Goal: Task Accomplishment & Management: Manage account settings

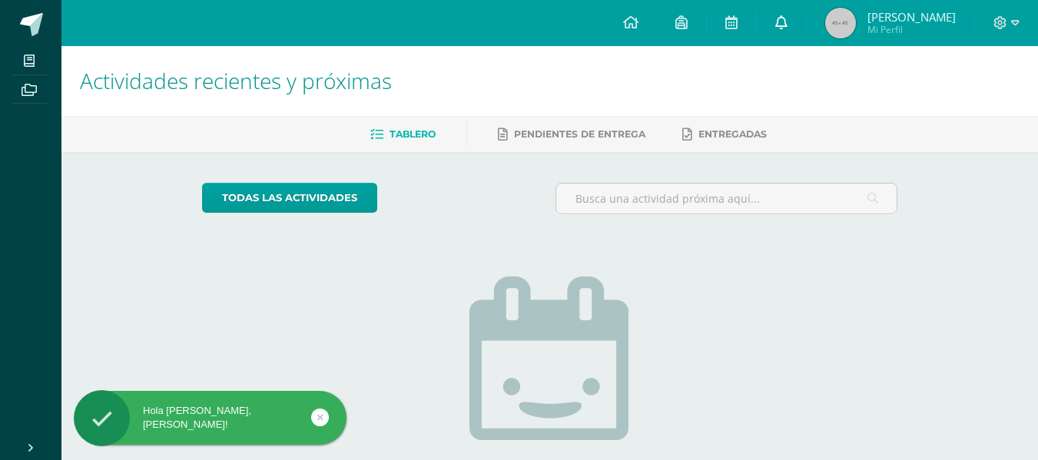
click at [787, 27] on icon at bounding box center [781, 22] width 12 height 14
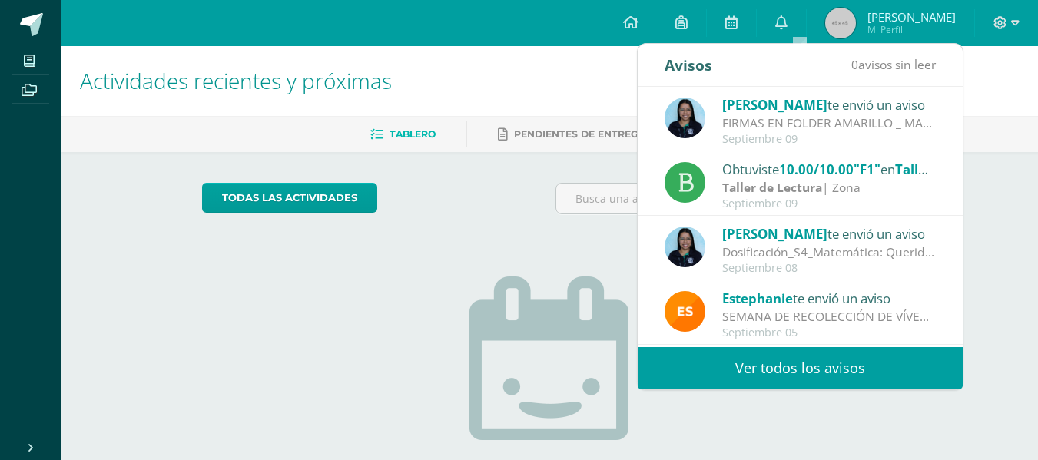
click at [995, 89] on h1 "Actividades recientes y próximas" at bounding box center [549, 81] width 939 height 70
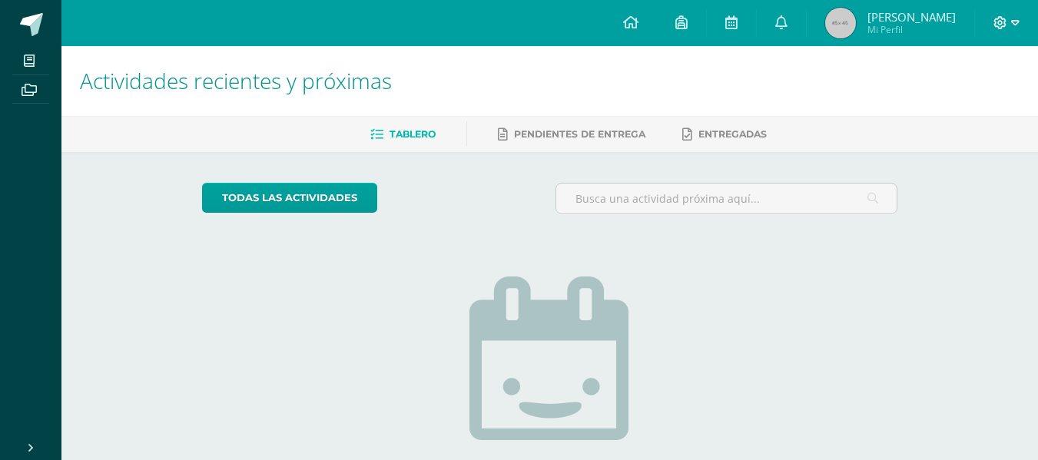
click at [1018, 23] on icon at bounding box center [1015, 23] width 8 height 14
click at [965, 101] on span "Cerrar sesión" at bounding box center [966, 105] width 69 height 15
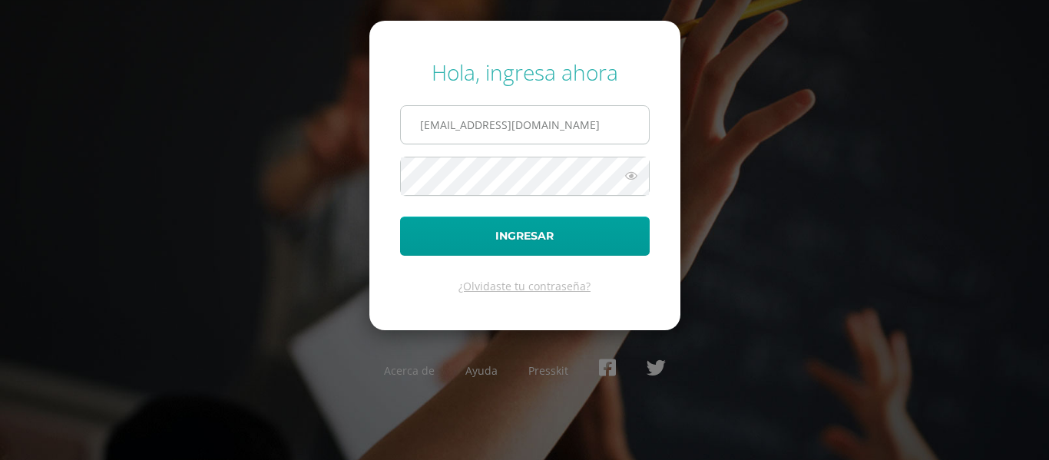
click at [588, 126] on input "o200@bilinguesanjuan.edu.gt" at bounding box center [525, 125] width 248 height 38
type input "o2001@bilinguesanjuan.edu.gt"
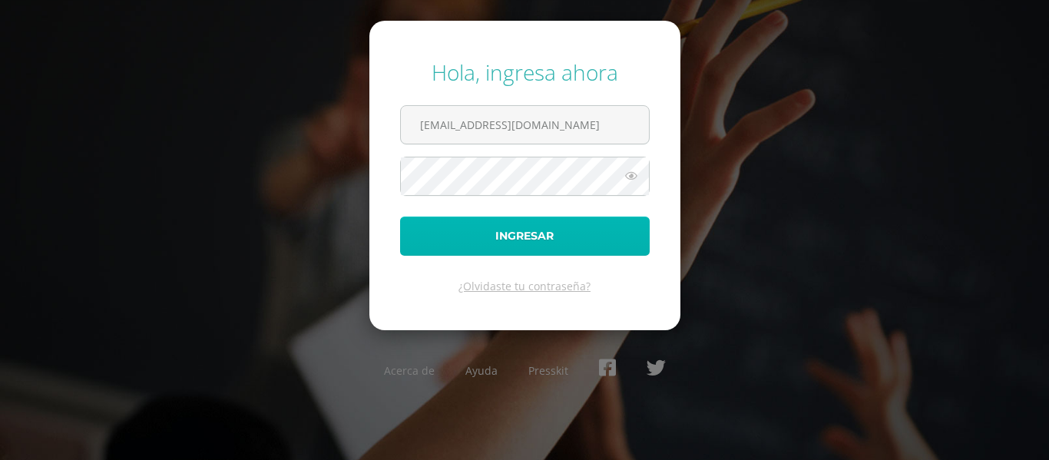
click at [574, 239] on button "Ingresar" at bounding box center [525, 236] width 250 height 39
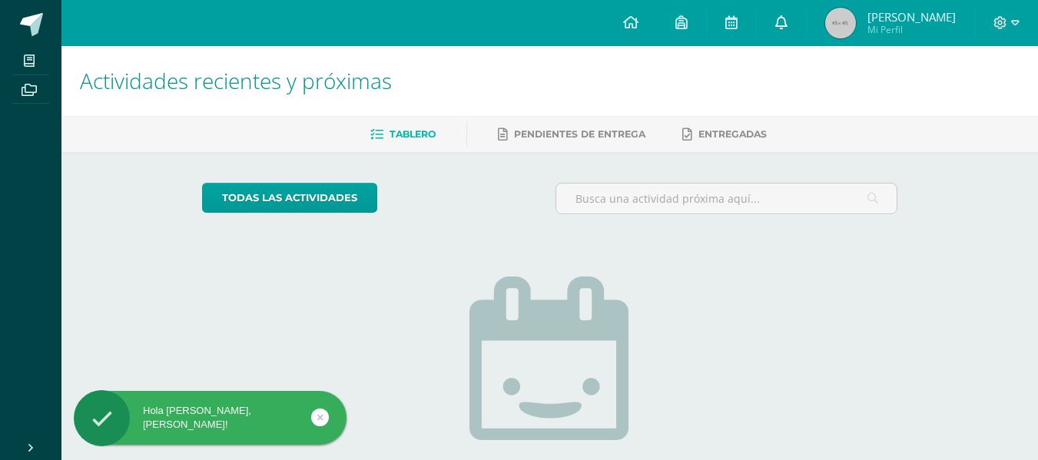
click at [787, 26] on icon at bounding box center [781, 22] width 12 height 14
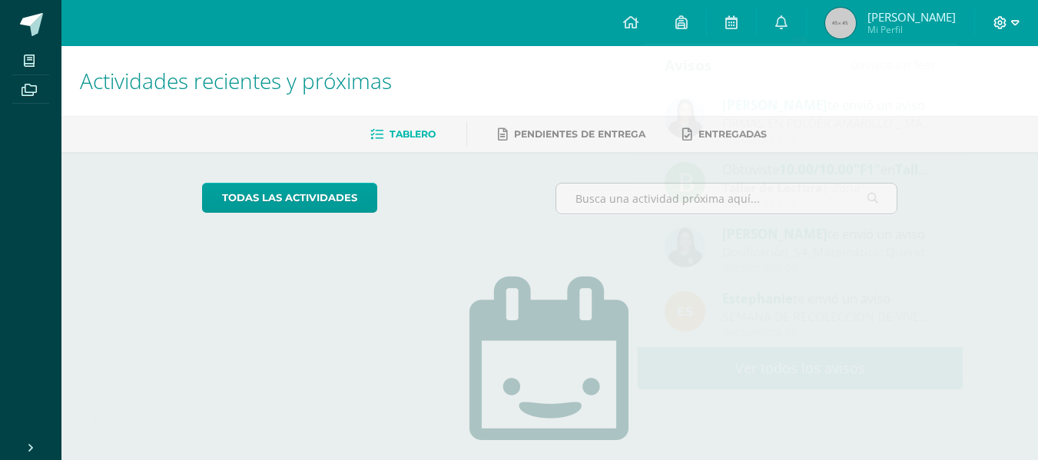
click at [1011, 25] on icon at bounding box center [1015, 23] width 8 height 14
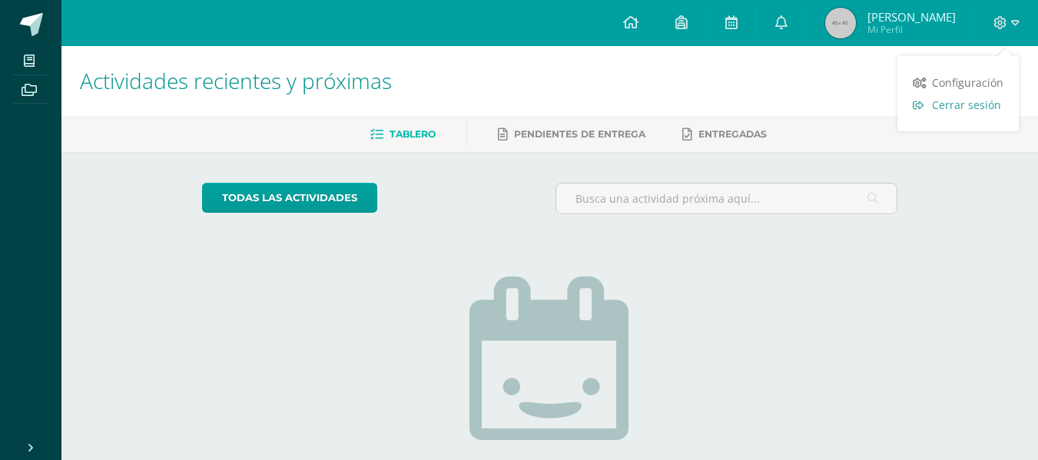
click at [946, 101] on span "Cerrar sesión" at bounding box center [966, 105] width 69 height 15
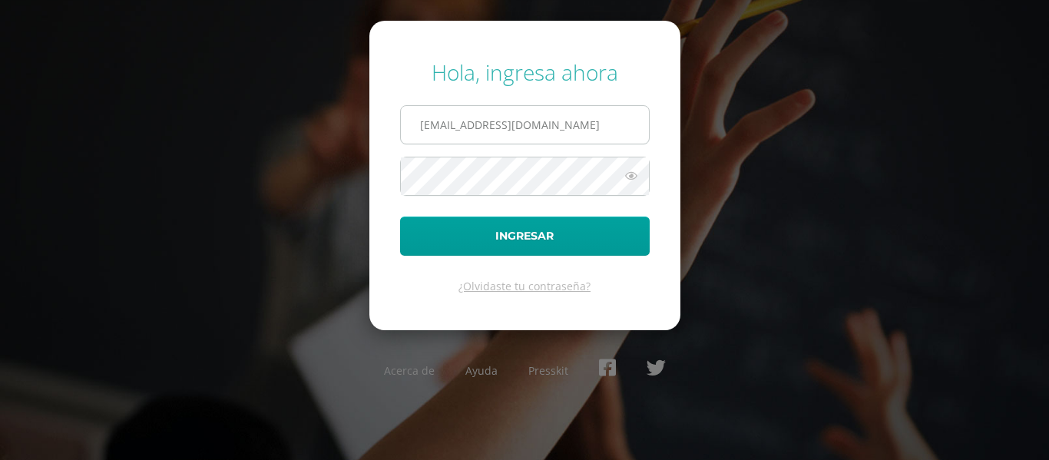
click at [572, 135] on input "o2001@bilinguesanjuan.edu.gt" at bounding box center [525, 125] width 248 height 38
click at [603, 125] on input "o2001@bilinguesanjuan.edu.gt" at bounding box center [525, 125] width 248 height 38
type input "o200@bilinguesanjuan.edu.gt"
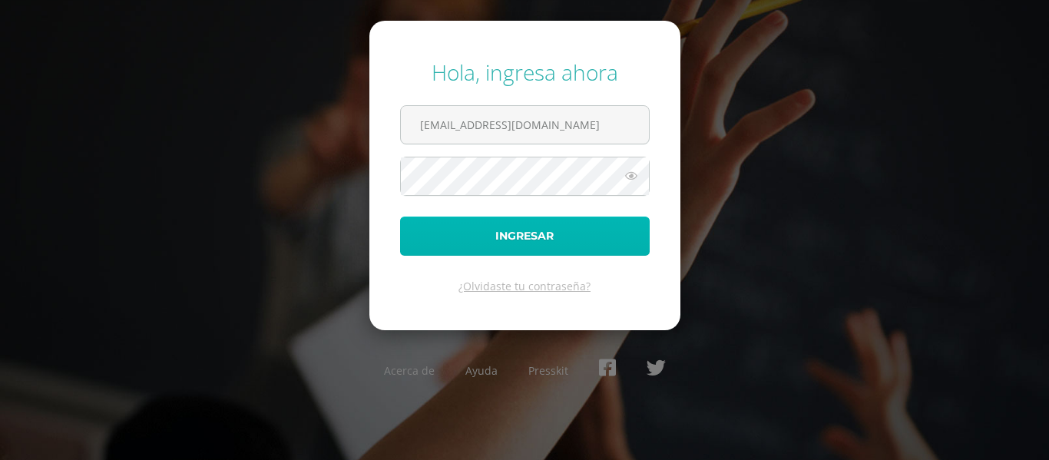
click at [578, 221] on button "Ingresar" at bounding box center [525, 236] width 250 height 39
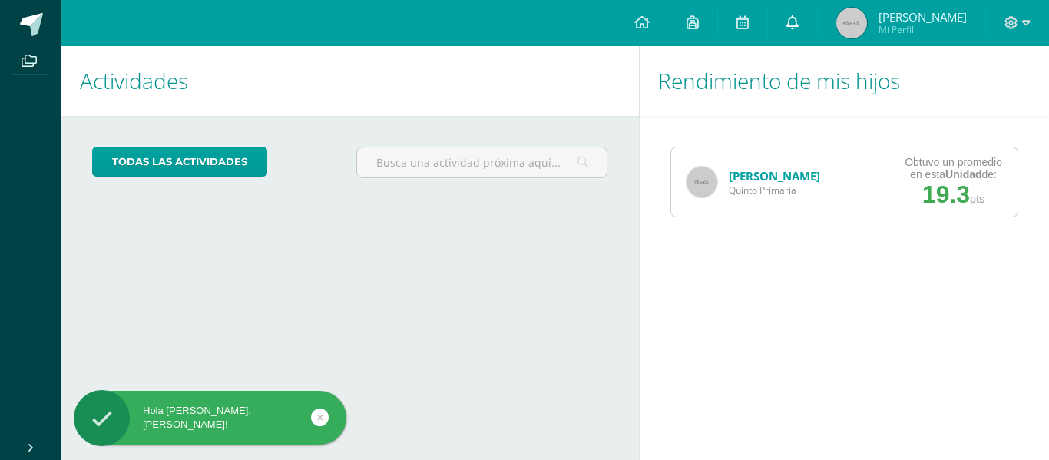
click at [793, 25] on icon at bounding box center [792, 22] width 12 height 14
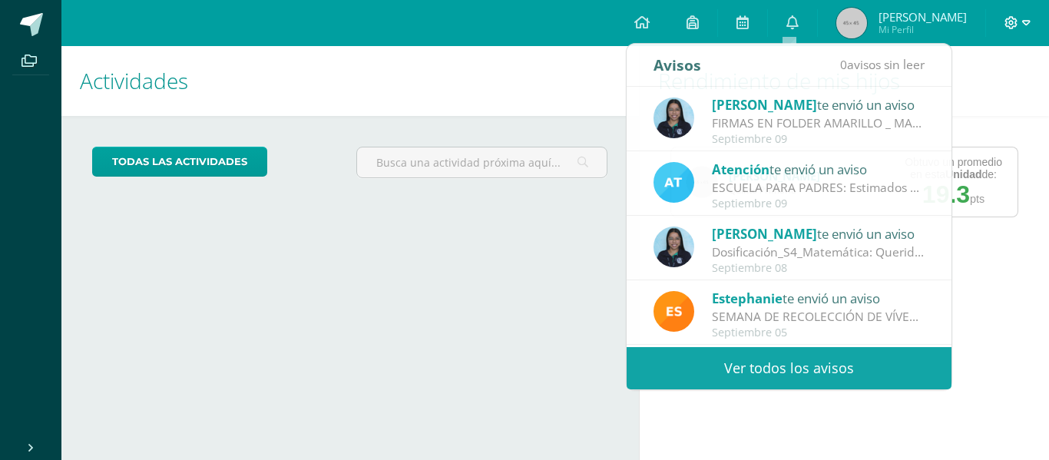
click at [1028, 19] on icon at bounding box center [1026, 23] width 8 height 14
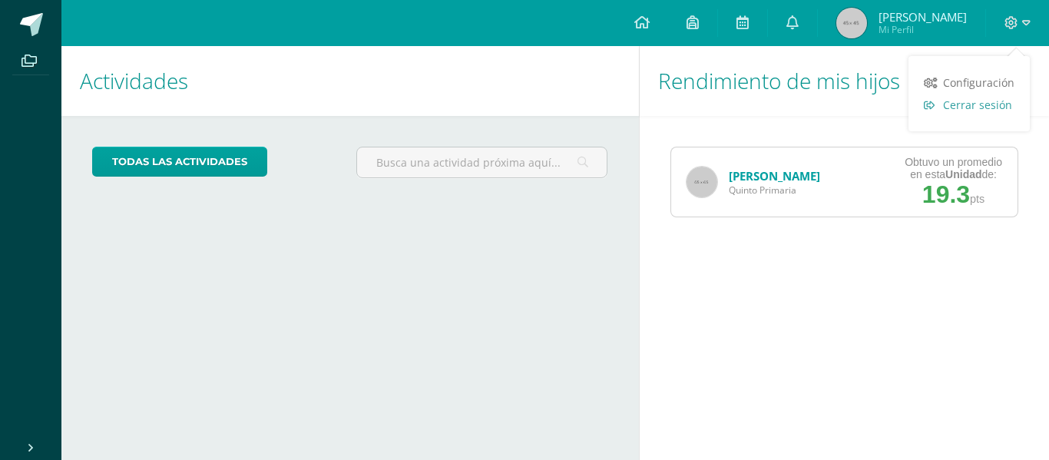
click at [971, 105] on span "Cerrar sesión" at bounding box center [977, 105] width 69 height 15
